Goal: Information Seeking & Learning: Check status

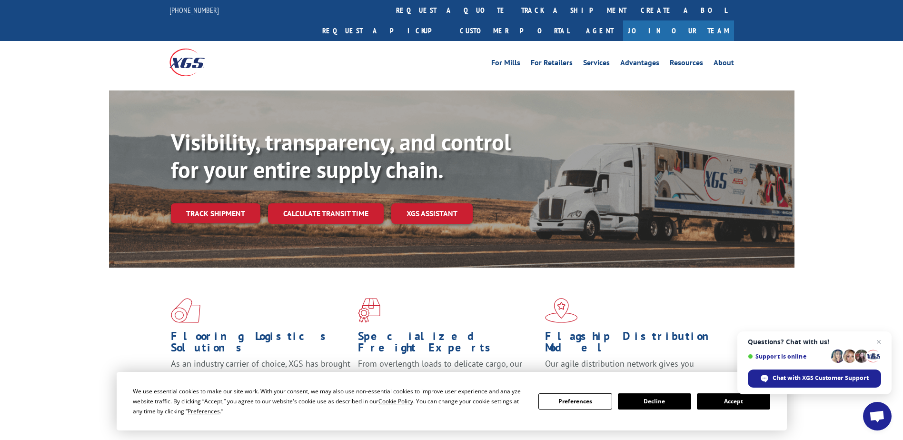
drag, startPoint x: 430, startPoint y: 12, endPoint x: 419, endPoint y: 31, distance: 22.6
click at [514, 12] on link "track a shipment" at bounding box center [573, 10] width 119 height 20
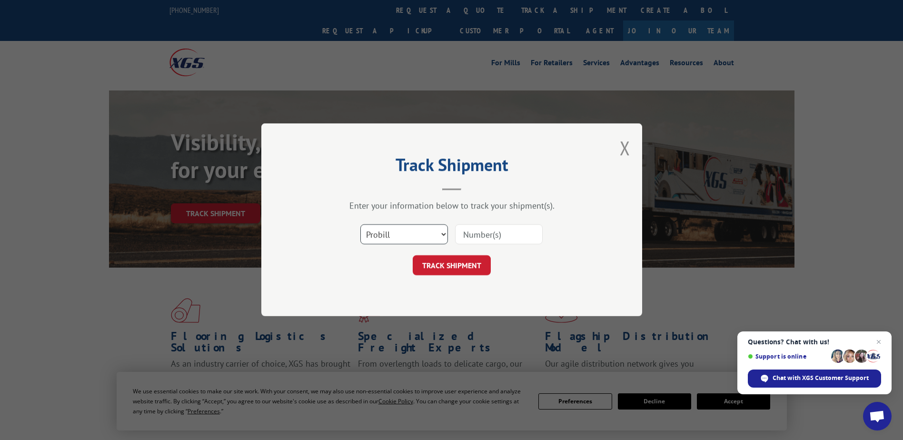
drag, startPoint x: 378, startPoint y: 241, endPoint x: 376, endPoint y: 246, distance: 5.6
click at [377, 241] on select "Select category... Probill BOL PO" at bounding box center [404, 235] width 88 height 20
select select "bol"
click at [360, 225] on select "Select category... Probill BOL PO" at bounding box center [404, 235] width 88 height 20
drag, startPoint x: 464, startPoint y: 234, endPoint x: 470, endPoint y: 235, distance: 5.7
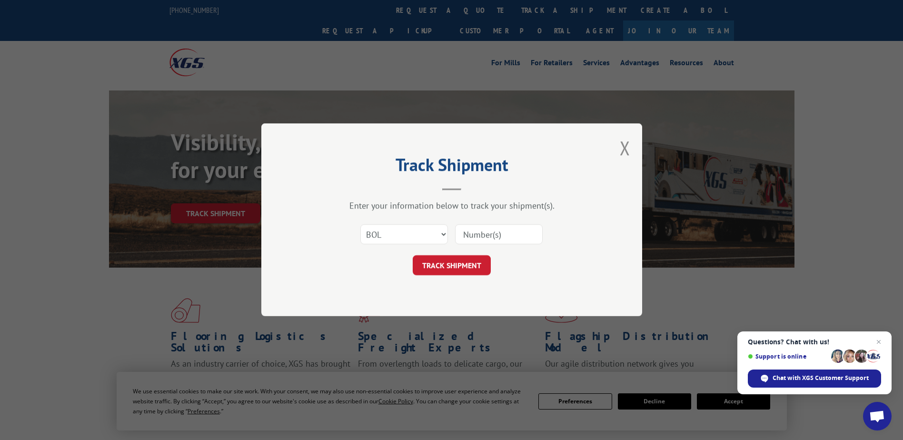
click at [464, 234] on input at bounding box center [499, 235] width 88 height 20
type input "2882438"
click at [451, 267] on button "TRACK SHIPMENT" at bounding box center [452, 266] width 78 height 20
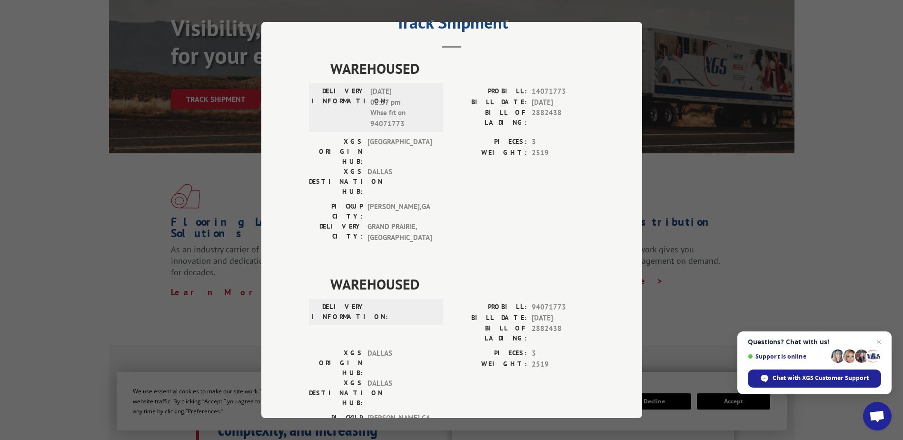
scroll to position [143, 0]
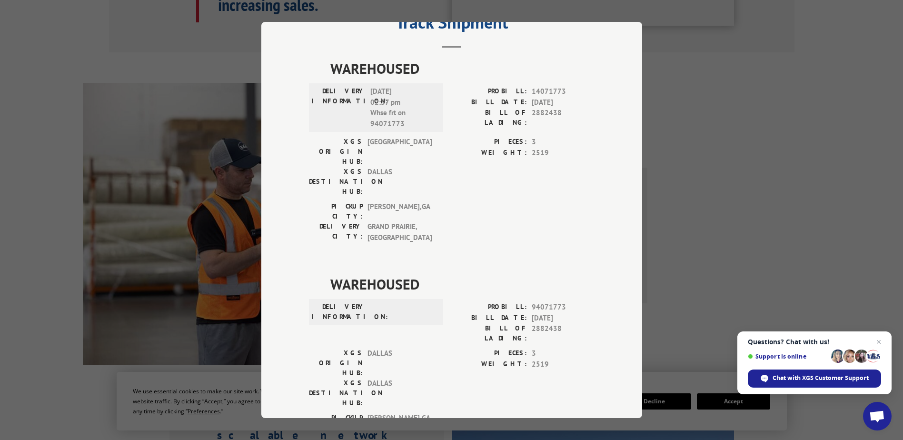
click at [505, 370] on div "WAREHOUSED DELIVERY INFORMATION: [DATE] 02:37 pm Whse frt on 94071773 PROBILL: …" at bounding box center [452, 271] width 286 height 427
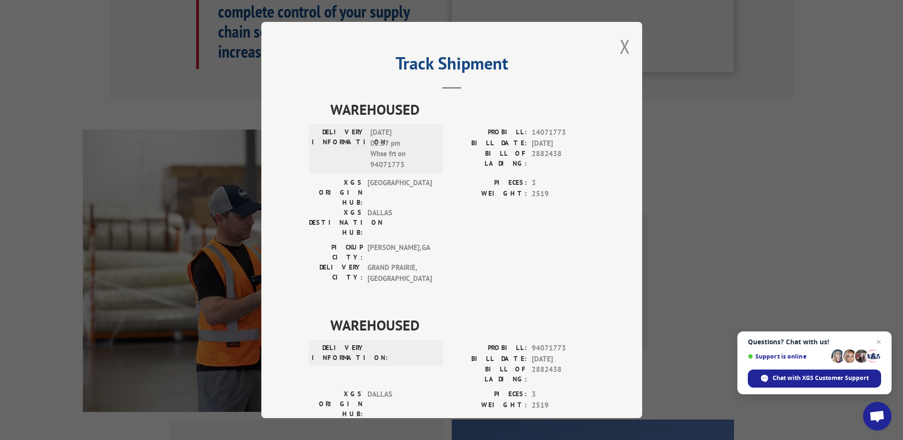
scroll to position [571, 0]
click at [620, 48] on button "Close modal" at bounding box center [625, 46] width 10 height 25
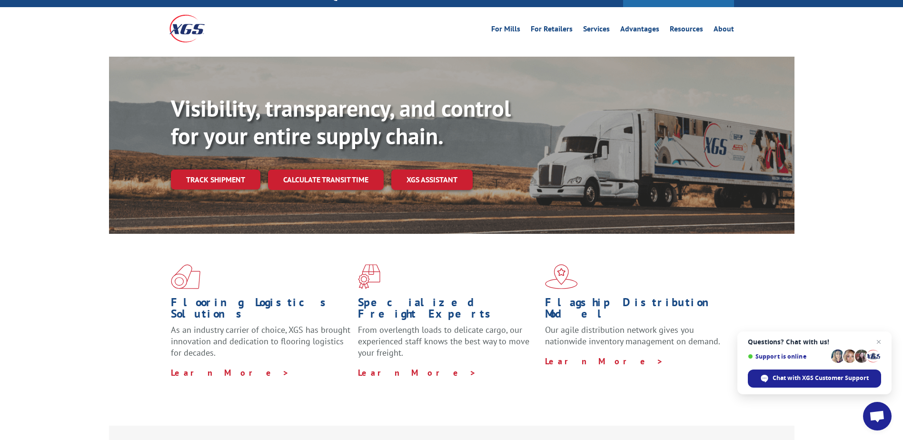
scroll to position [0, 0]
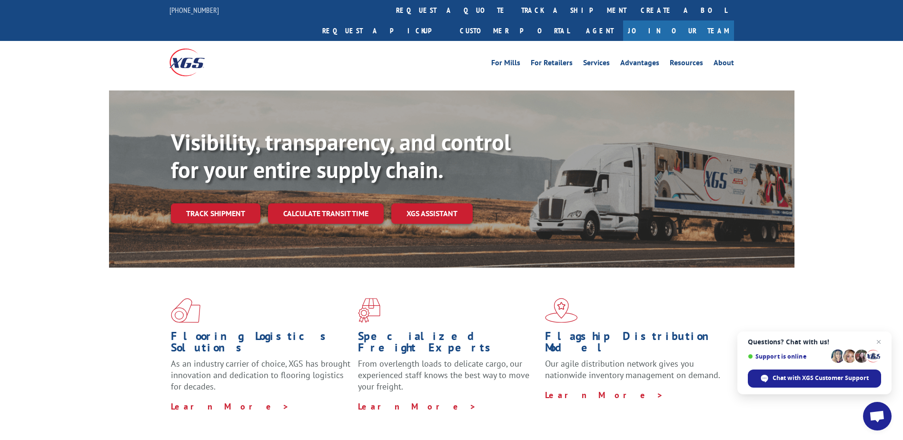
click at [72, 267] on div "Flooring Logistics Solutions As an industry carrier of choice, XGS has brought …" at bounding box center [451, 362] width 903 height 191
